Goal: Task Accomplishment & Management: Use online tool/utility

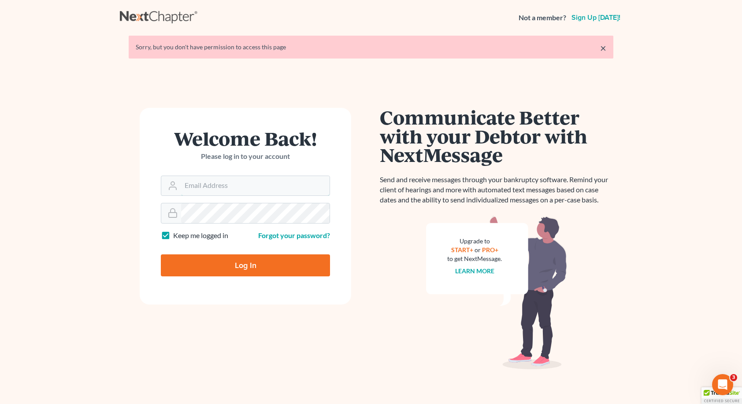
type input "thelma@hklawpc.com"
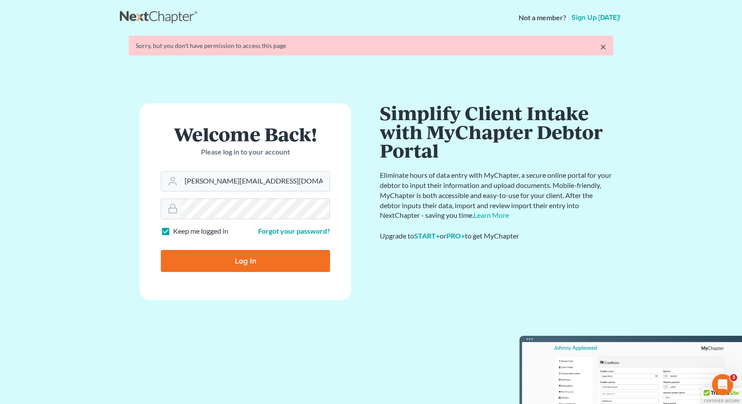
click at [243, 272] on form "Welcome Back! Please log in to your account Email Address thelma@hklawpc.com Pa…" at bounding box center [245, 202] width 211 height 197
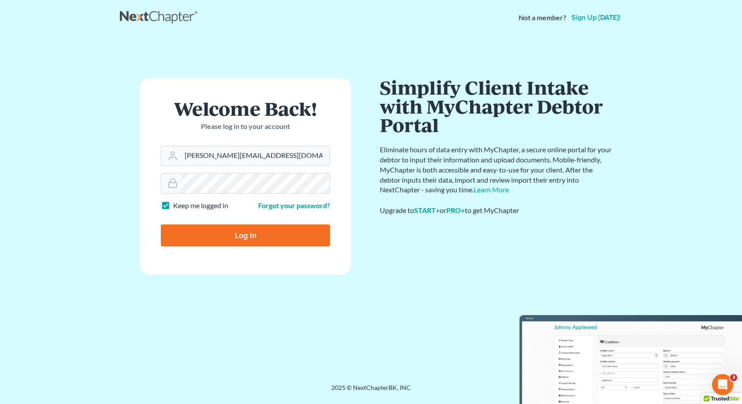
click at [252, 239] on input "Log In" at bounding box center [245, 236] width 169 height 22
type input "Thinking..."
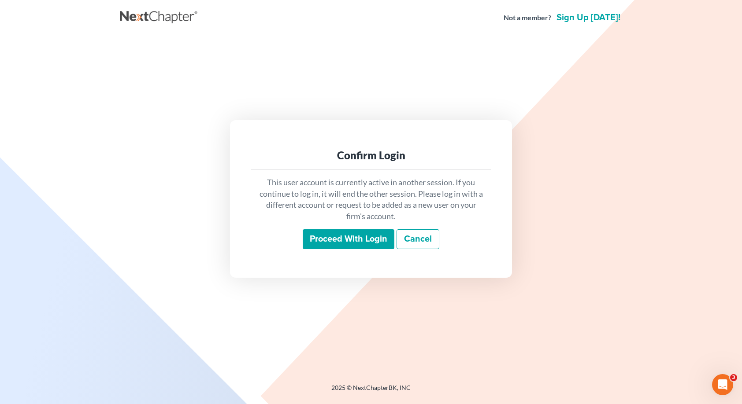
click at [359, 241] on input "Proceed with login" at bounding box center [349, 240] width 92 height 20
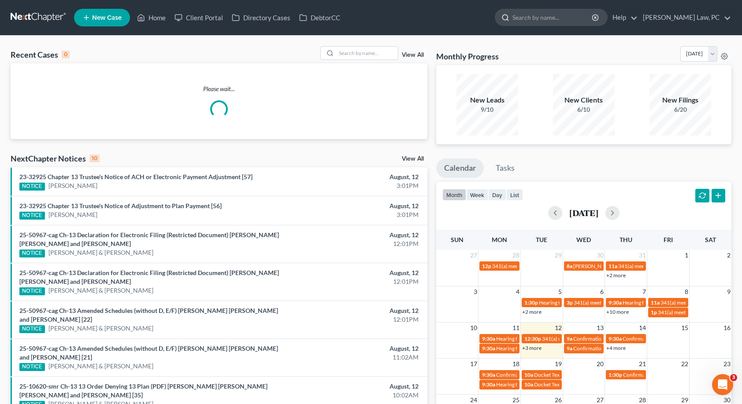
click at [522, 13] on input "search" at bounding box center [552, 17] width 81 height 16
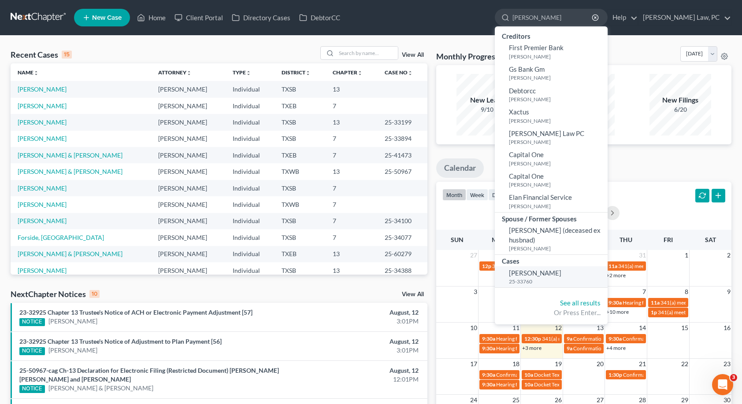
type input "[PERSON_NAME]"
click at [538, 273] on span "[PERSON_NAME]" at bounding box center [535, 273] width 52 height 8
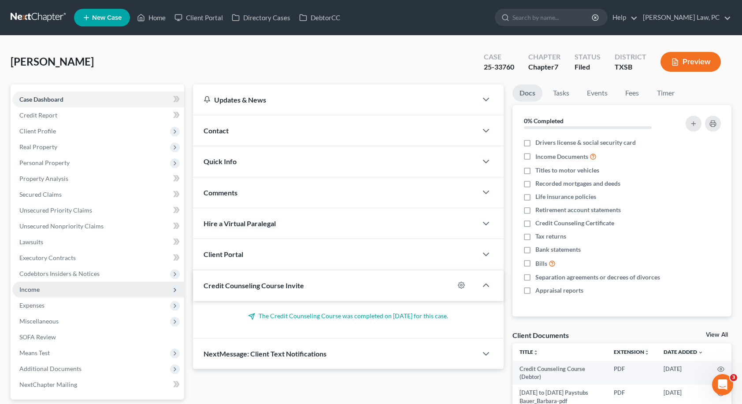
click at [37, 292] on span "Income" at bounding box center [29, 289] width 20 height 7
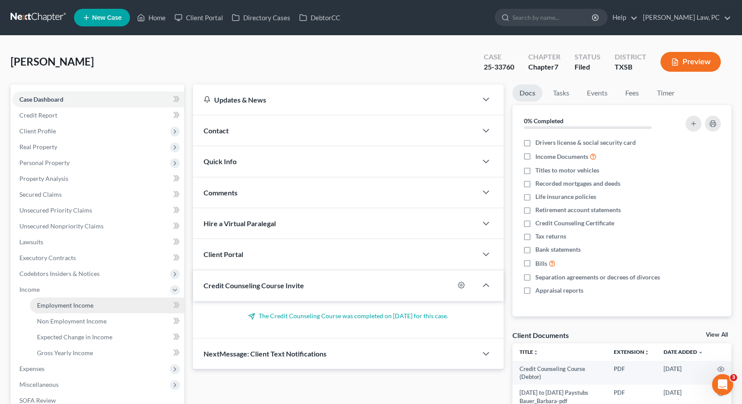
click at [49, 306] on span "Employment Income" at bounding box center [65, 305] width 56 height 7
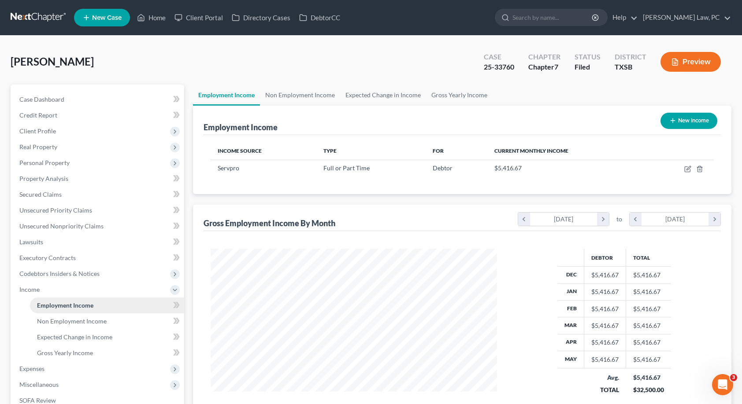
scroll to position [158, 304]
click at [52, 321] on span "Non Employment Income" at bounding box center [72, 321] width 70 height 7
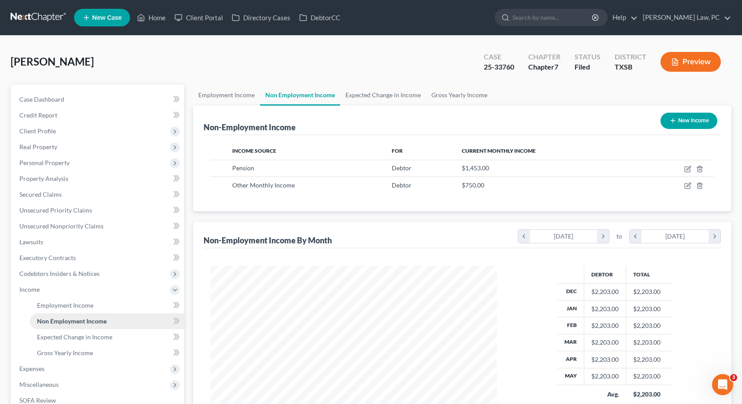
scroll to position [158, 304]
click at [686, 169] on icon "button" at bounding box center [687, 169] width 7 height 7
select select "2"
select select "0"
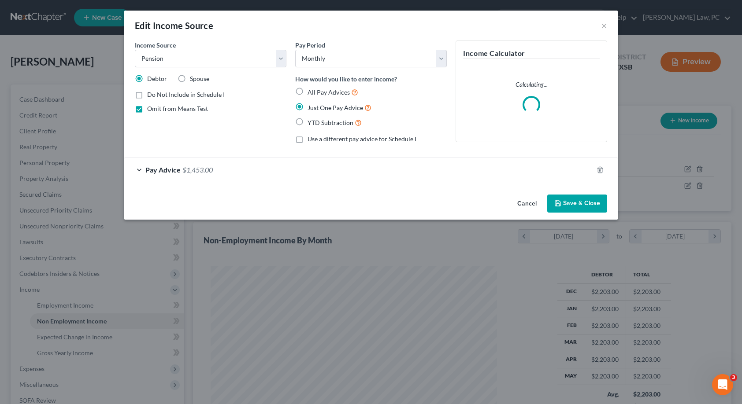
click at [324, 172] on div "Pay Advice $1,453.00" at bounding box center [358, 169] width 469 height 23
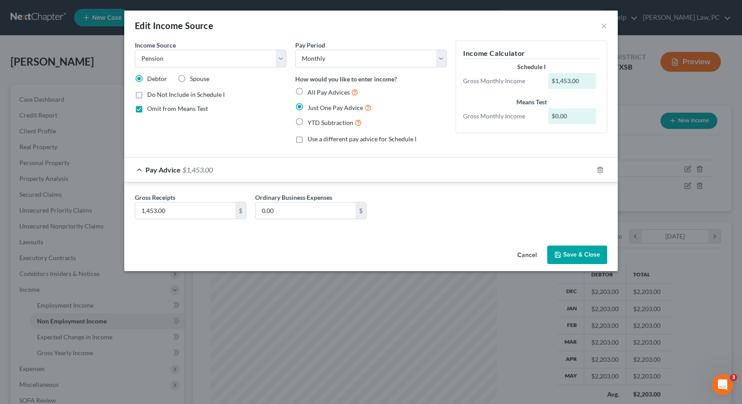
click at [571, 258] on button "Save & Close" at bounding box center [577, 255] width 60 height 19
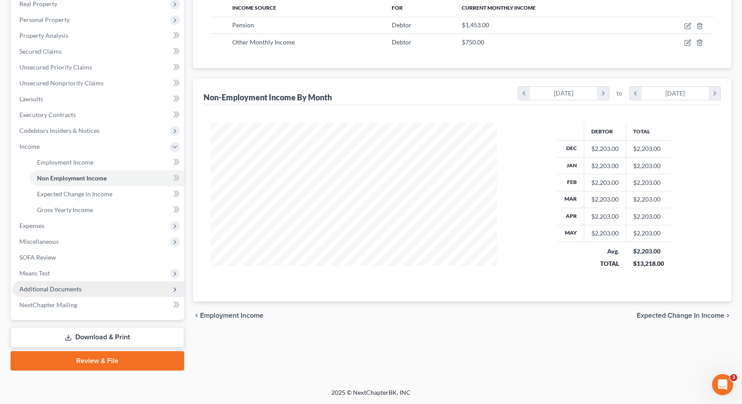
scroll to position [143, 0]
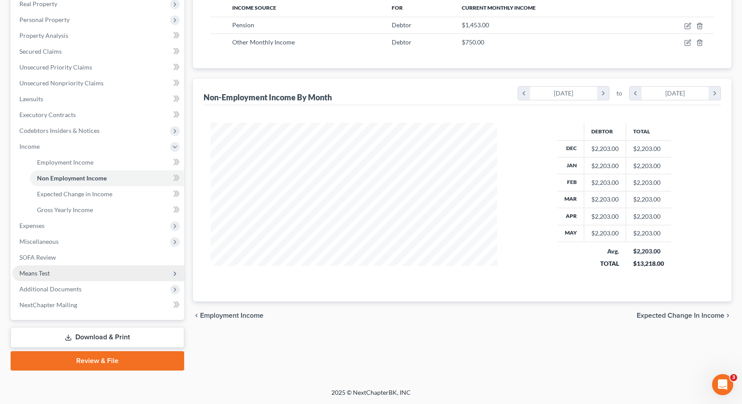
click at [42, 271] on span "Means Test" at bounding box center [34, 273] width 30 height 7
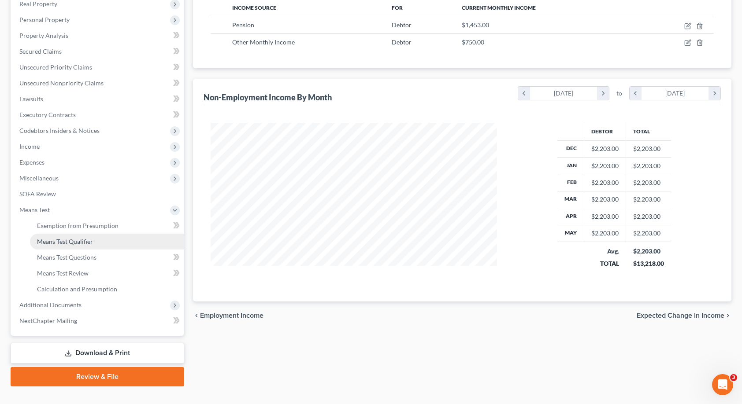
click at [67, 236] on link "Means Test Qualifier" at bounding box center [107, 242] width 154 height 16
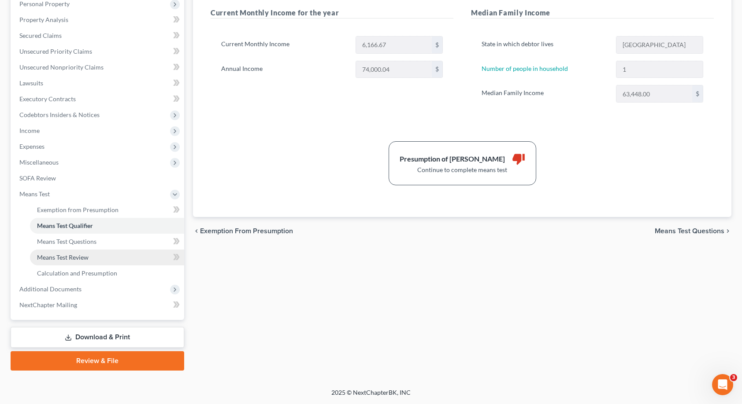
scroll to position [159, 0]
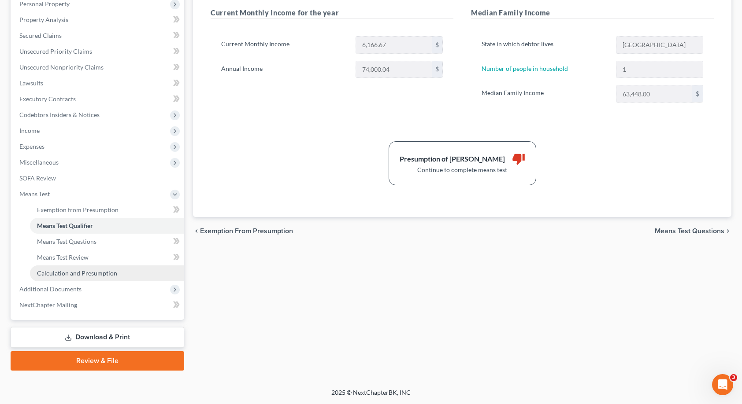
click at [77, 274] on span "Calculation and Presumption" at bounding box center [77, 273] width 80 height 7
